Goal: Task Accomplishment & Management: Use online tool/utility

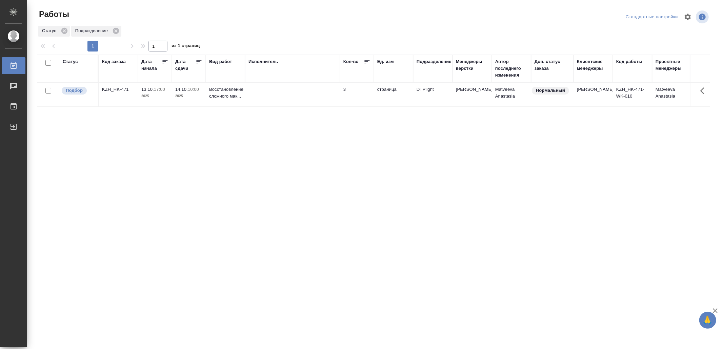
click at [273, 105] on td at bounding box center [292, 95] width 95 height 24
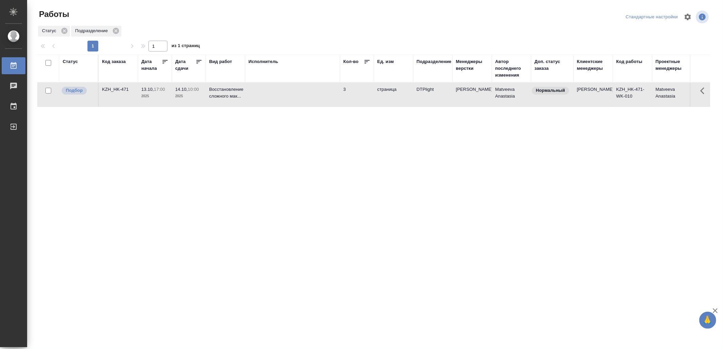
click at [273, 105] on td at bounding box center [292, 95] width 95 height 24
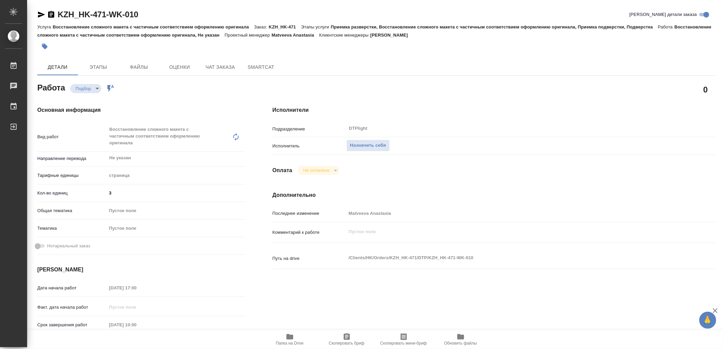
click at [287, 336] on icon "button" at bounding box center [289, 336] width 7 height 5
click at [359, 145] on span "Назначить себя" at bounding box center [368, 146] width 36 height 8
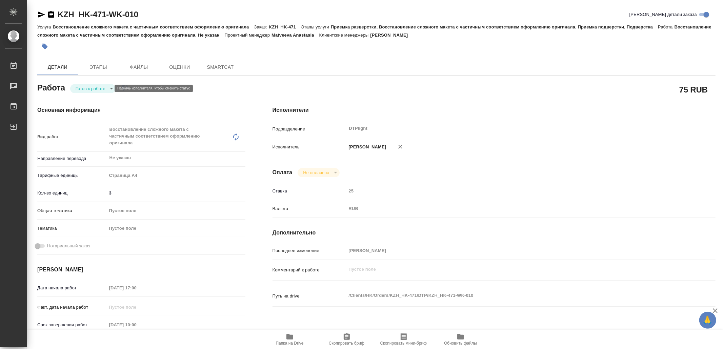
click at [92, 87] on body "🙏 .cls-1 fill:#fff; AWATERA Yamkovenko Vera Работы Чаты График Выйти KZH_HK-471…" at bounding box center [361, 174] width 723 height 349
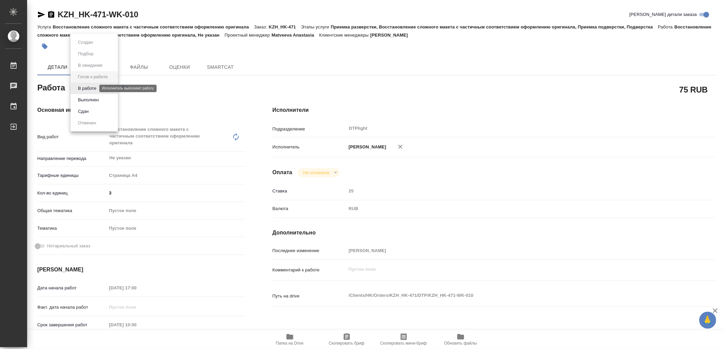
click at [92, 87] on button "В работе" at bounding box center [87, 88] width 22 height 7
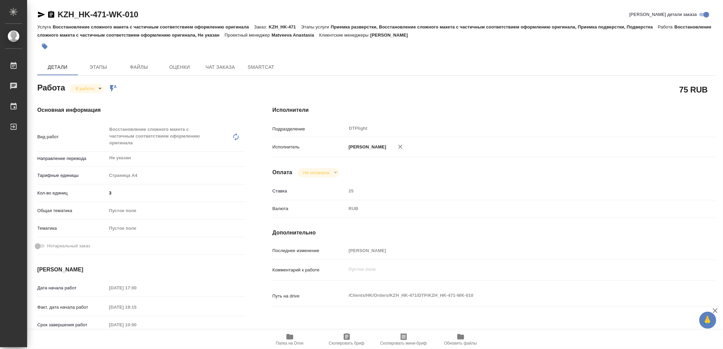
type textarea "x"
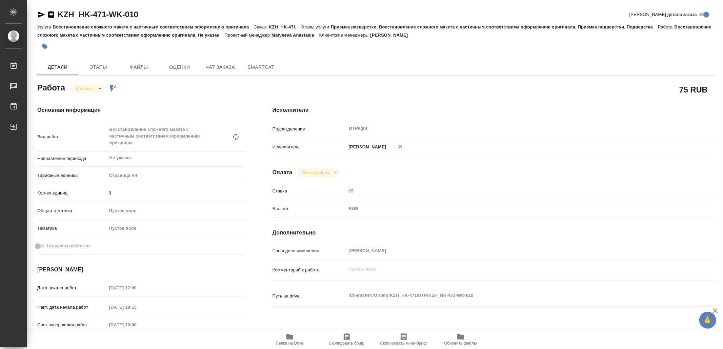
click at [41, 12] on icon "button" at bounding box center [41, 15] width 8 height 8
type textarea "x"
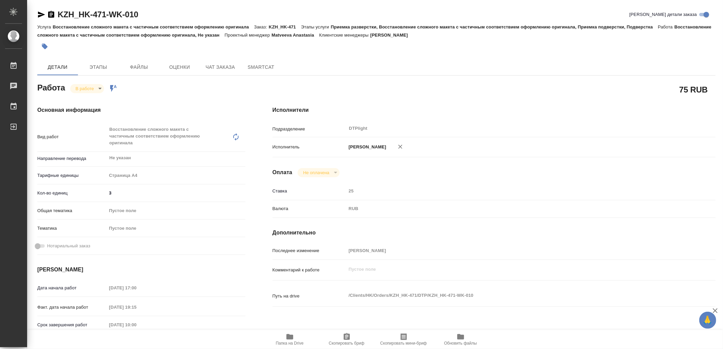
type textarea "x"
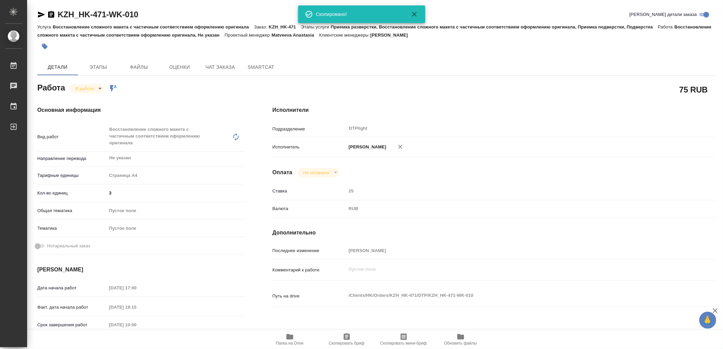
type textarea "x"
